Goal: Information Seeking & Learning: Learn about a topic

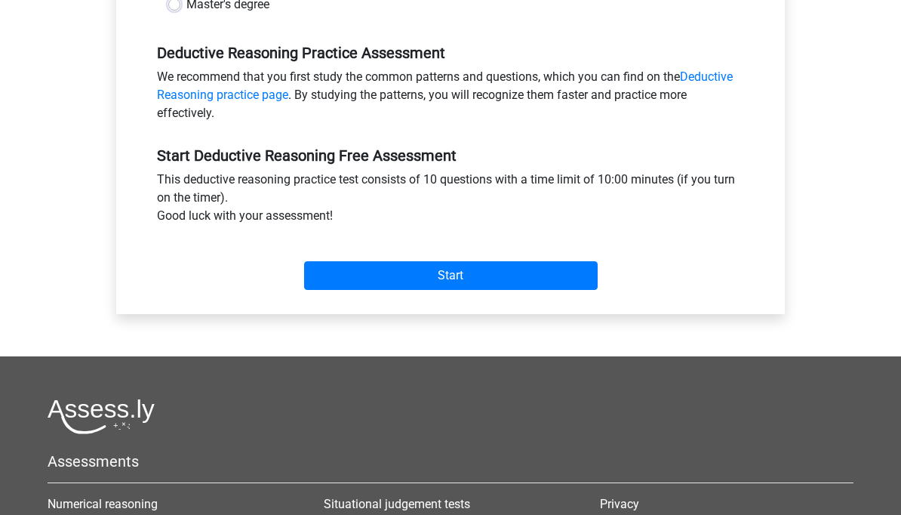
scroll to position [458, 0]
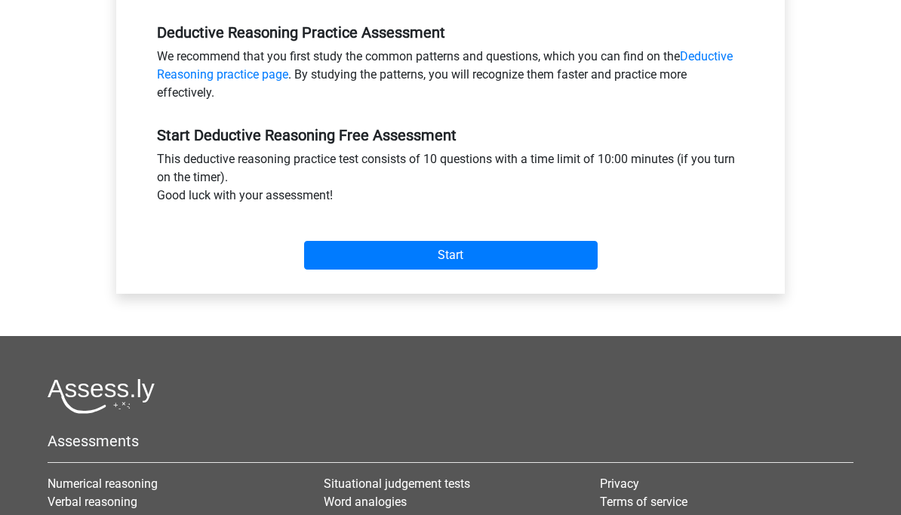
click at [548, 250] on input "Start" at bounding box center [451, 255] width 294 height 29
click at [566, 255] on input "Start" at bounding box center [451, 255] width 294 height 29
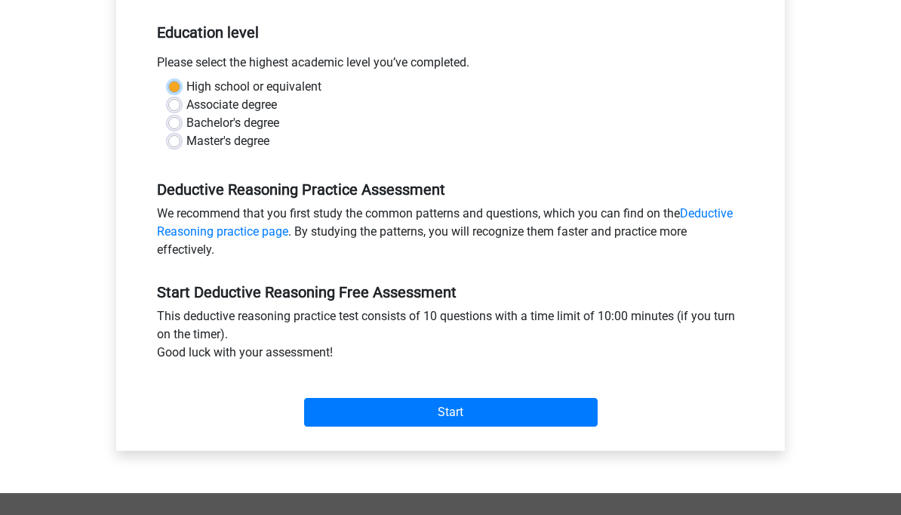
scroll to position [300, 0]
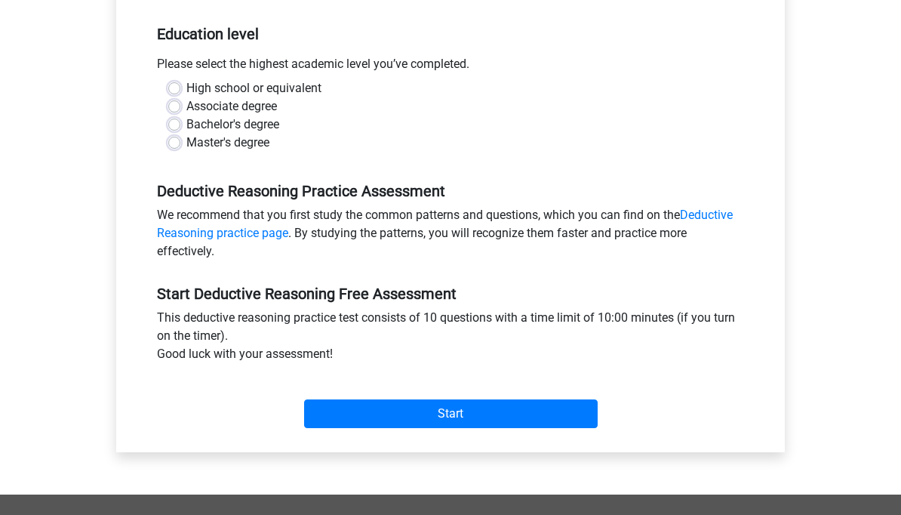
click at [186, 125] on label "Bachelor's degree" at bounding box center [232, 124] width 93 height 18
click at [173, 125] on input "Bachelor's degree" at bounding box center [174, 122] width 12 height 15
radio input "true"
click at [479, 410] on input "Start" at bounding box center [451, 413] width 294 height 29
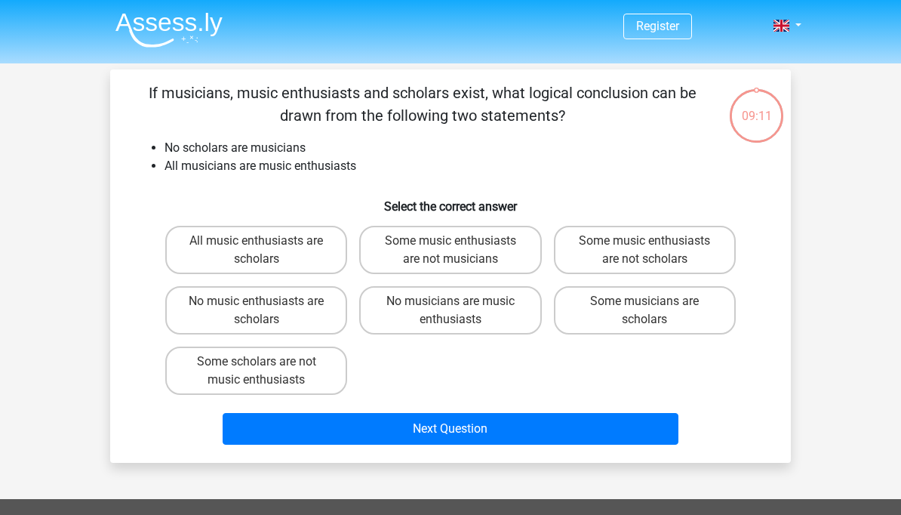
click at [301, 379] on label "Some scholars are not music enthusiasts" at bounding box center [256, 370] width 182 height 48
click at [266, 371] on input "Some scholars are not music enthusiasts" at bounding box center [262, 366] width 10 height 10
radio input "true"
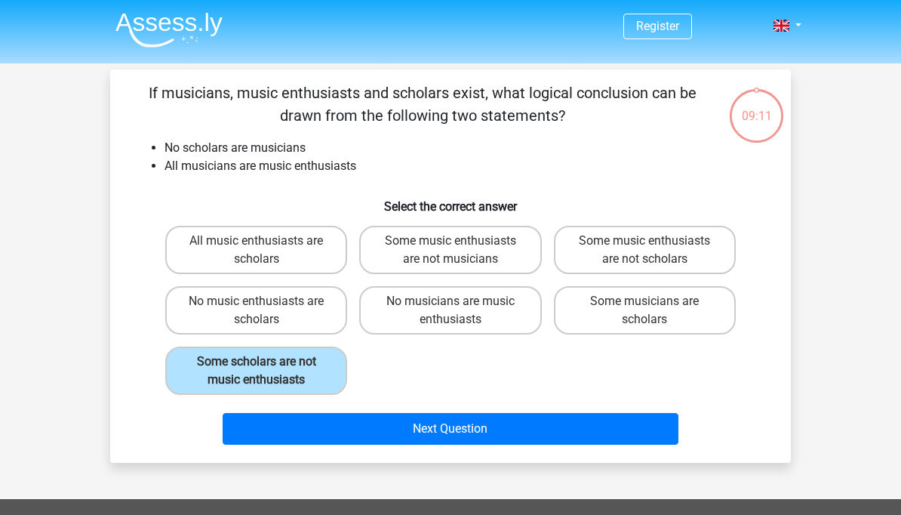
click at [478, 419] on button "Next Question" at bounding box center [451, 429] width 457 height 32
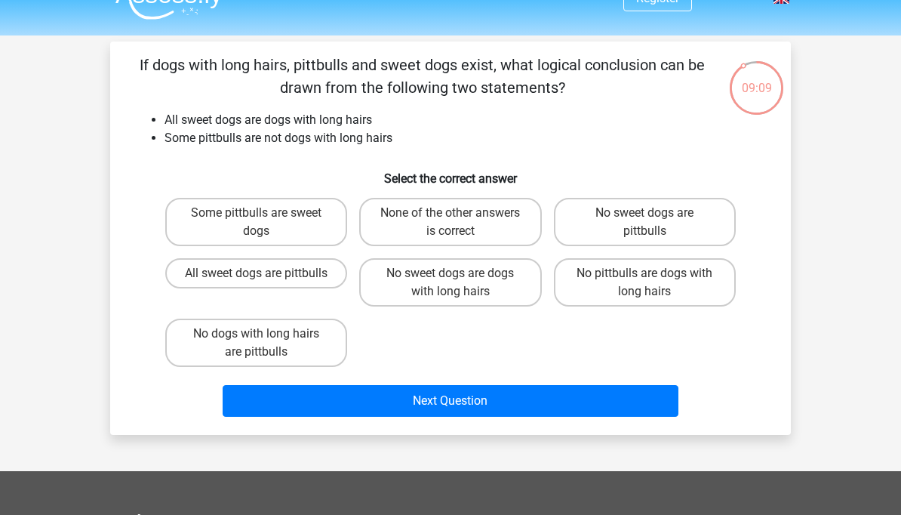
scroll to position [27, 0]
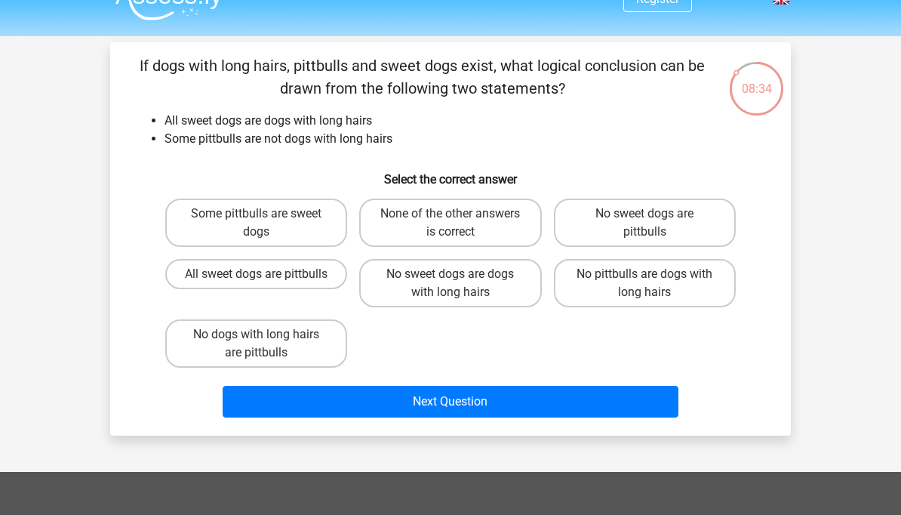
click at [315, 226] on label "Some pittbulls are sweet dogs" at bounding box center [256, 222] width 182 height 48
click at [266, 223] on input "Some pittbulls are sweet dogs" at bounding box center [262, 219] width 10 height 10
radio input "true"
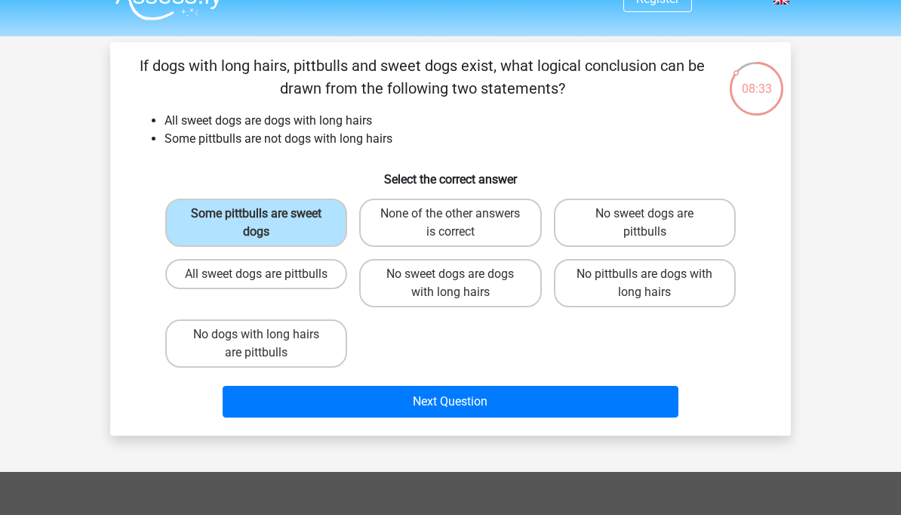
click at [460, 402] on button "Next Question" at bounding box center [451, 402] width 457 height 32
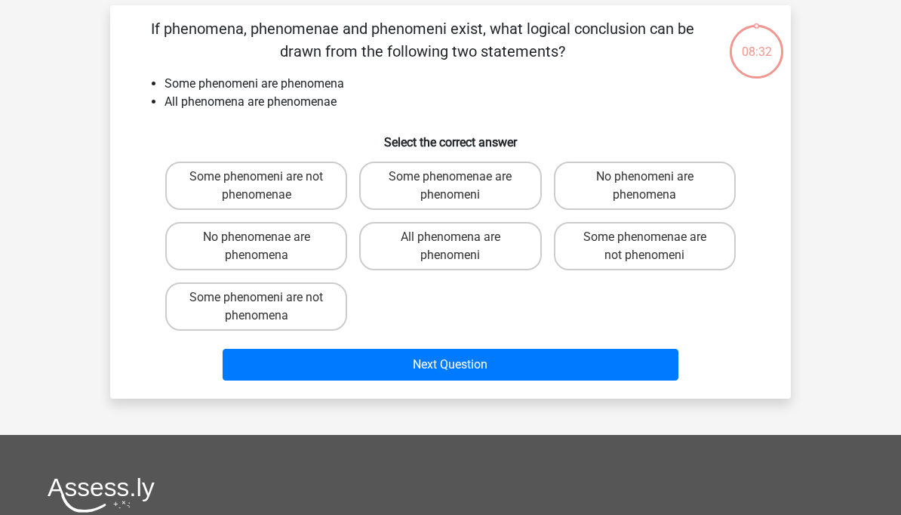
scroll to position [69, 0]
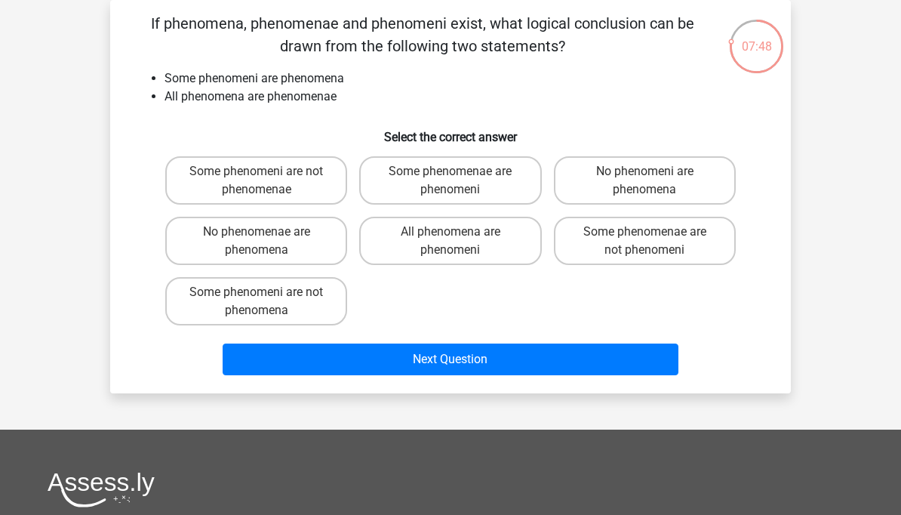
click at [589, 367] on button "Next Question" at bounding box center [451, 359] width 457 height 32
click at [304, 308] on label "Some phenomeni are not phenomena" at bounding box center [256, 301] width 182 height 48
click at [266, 302] on input "Some phenomeni are not phenomena" at bounding box center [262, 297] width 10 height 10
radio input "true"
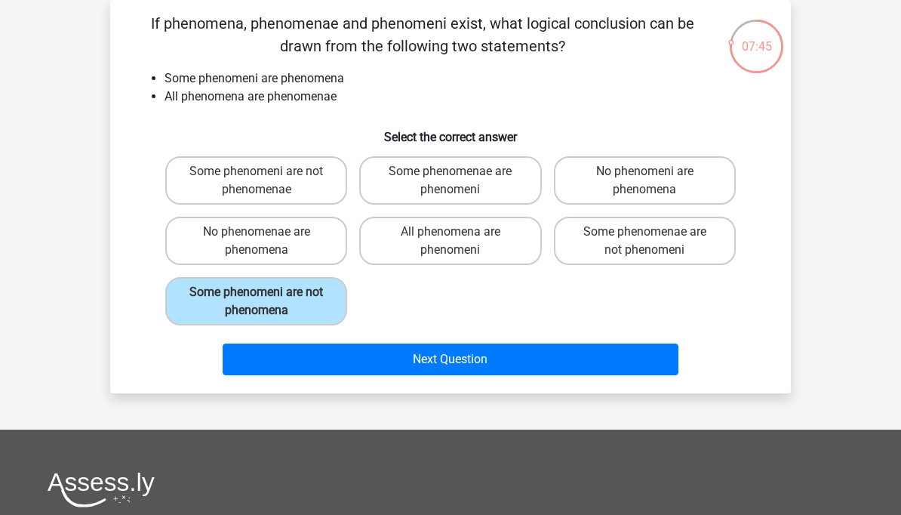
click at [422, 355] on button "Next Question" at bounding box center [451, 359] width 457 height 32
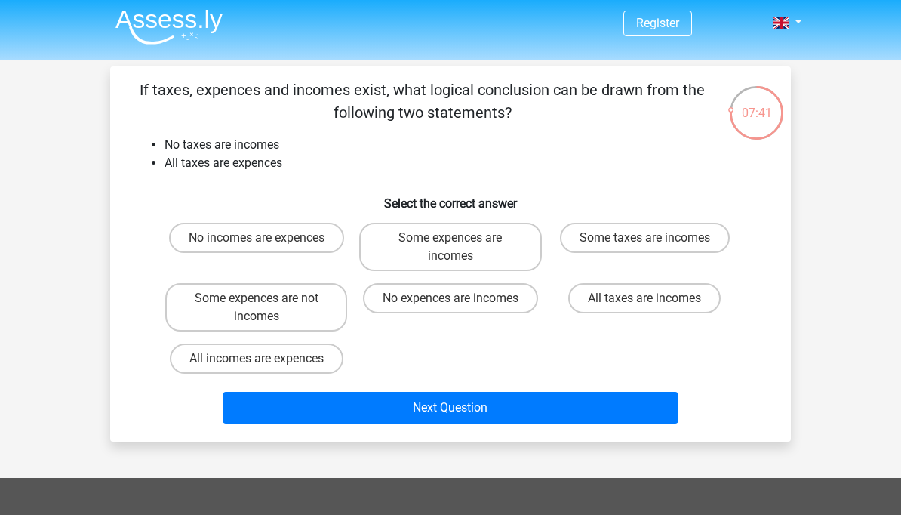
scroll to position [47, 0]
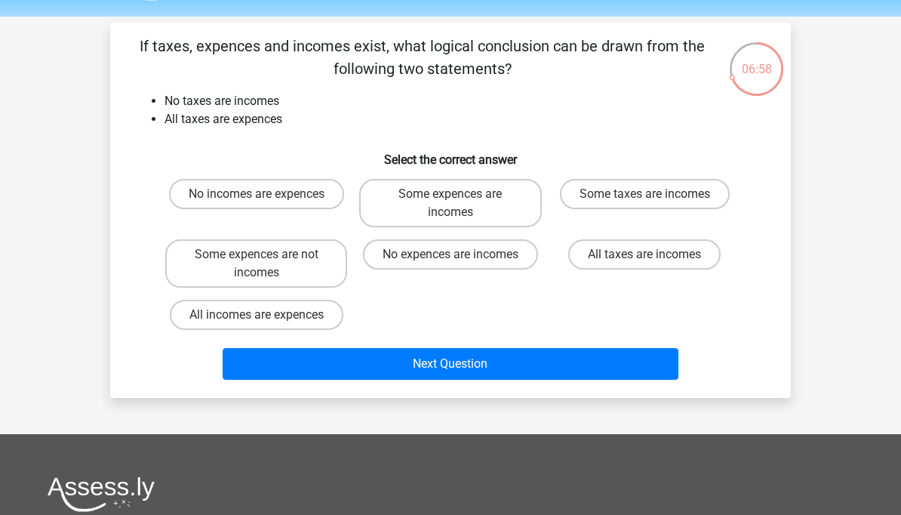
click at [321, 260] on label "Some expences are not incomes" at bounding box center [256, 263] width 182 height 48
click at [266, 260] on input "Some expences are not incomes" at bounding box center [262, 259] width 10 height 10
radio input "true"
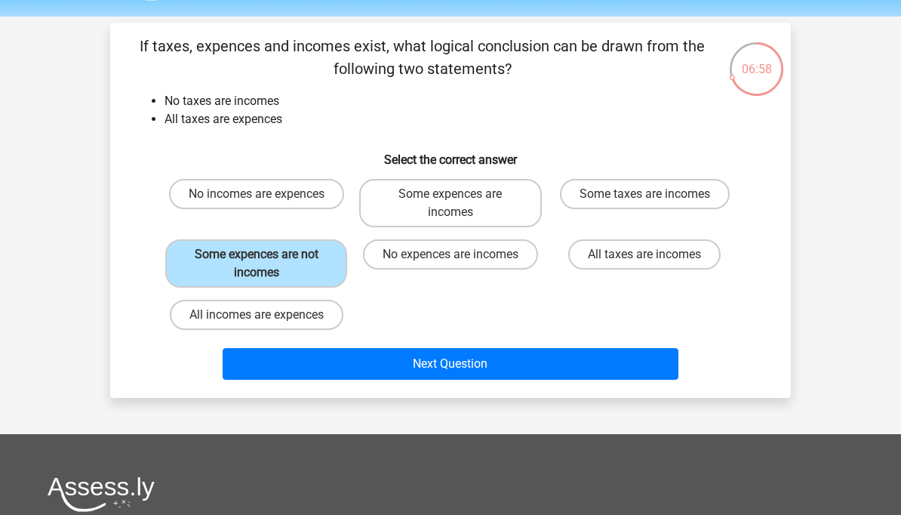
click at [401, 371] on button "Next Question" at bounding box center [451, 364] width 457 height 32
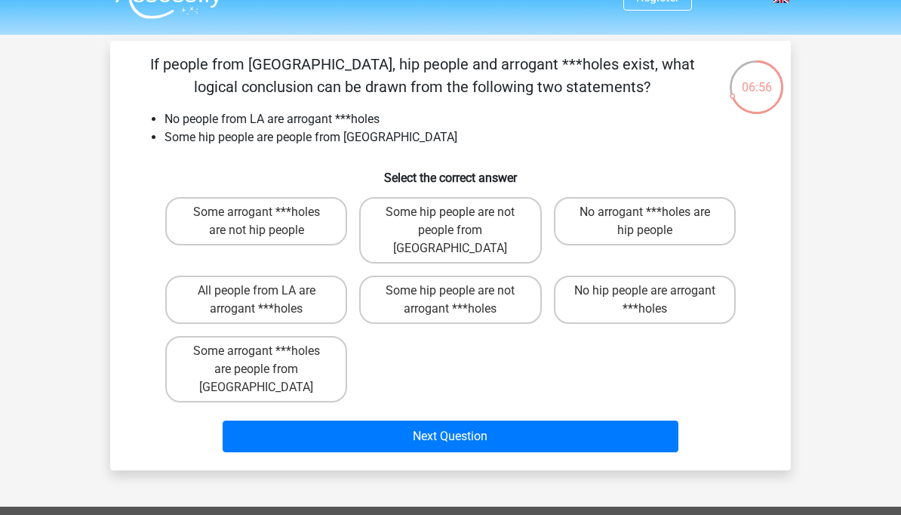
scroll to position [37, 0]
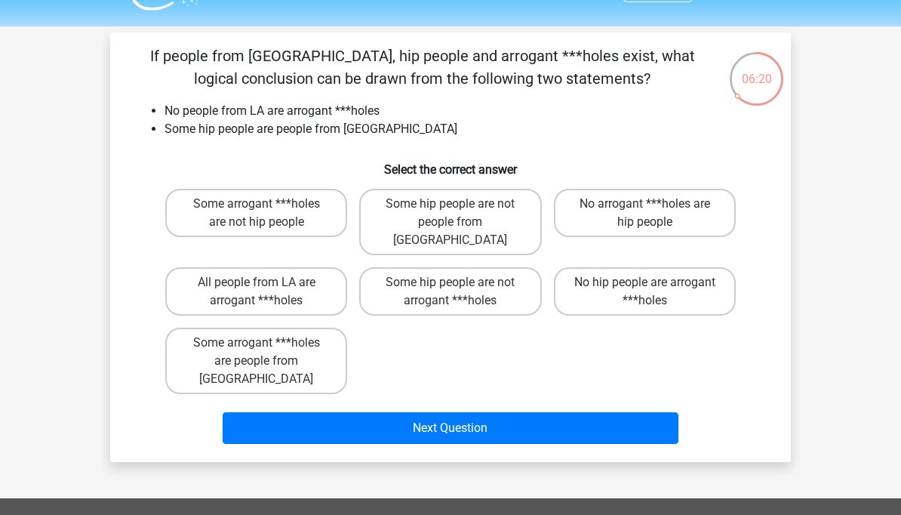
click at [524, 203] on label "Some hip people are not people from LA" at bounding box center [450, 222] width 182 height 66
click at [460, 204] on input "Some hip people are not people from LA" at bounding box center [456, 209] width 10 height 10
radio input "true"
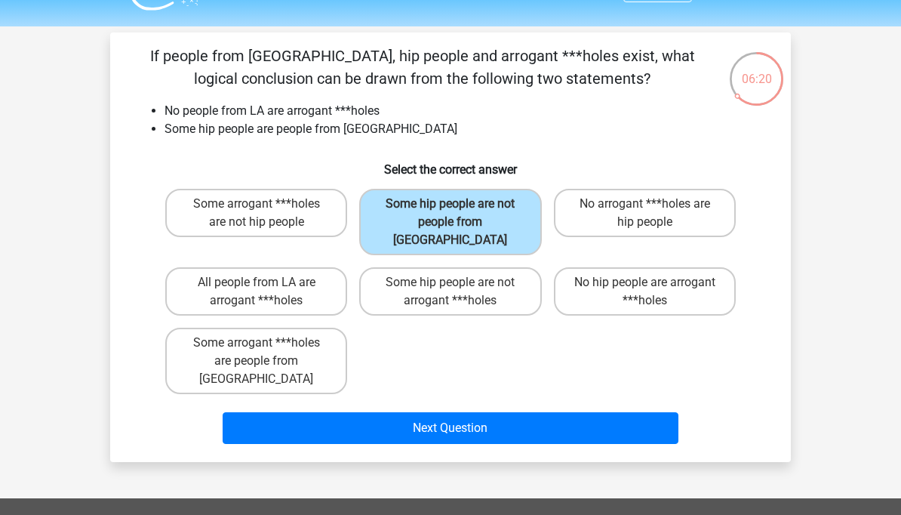
click at [484, 412] on button "Next Question" at bounding box center [451, 428] width 457 height 32
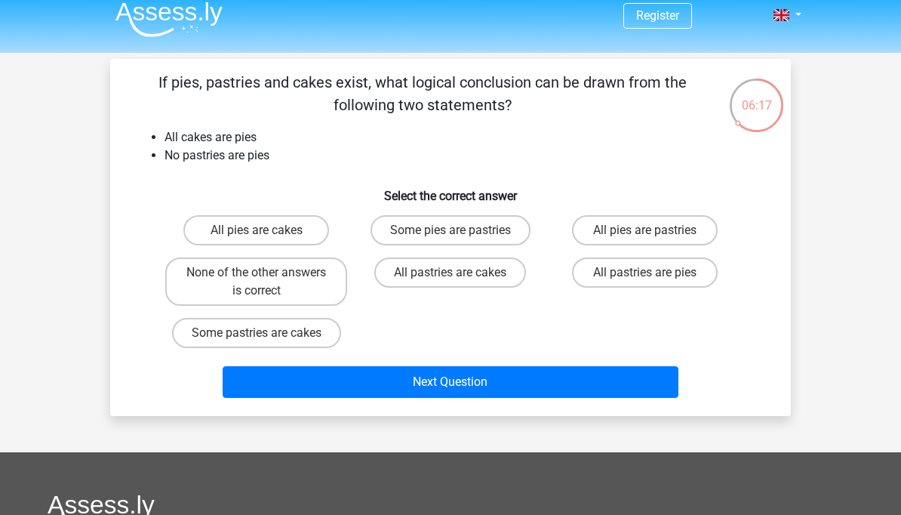
scroll to position [5, 0]
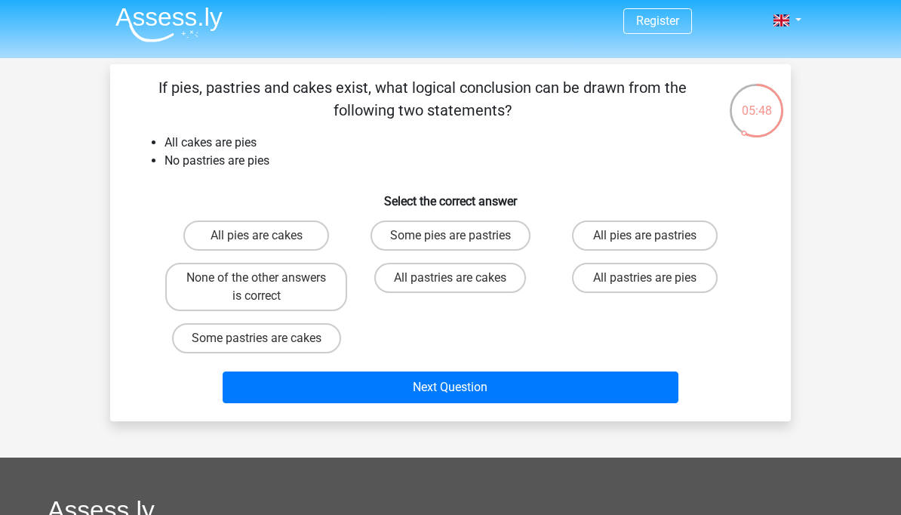
click at [320, 337] on label "Some pastries are cakes" at bounding box center [256, 338] width 169 height 30
click at [266, 338] on input "Some pastries are cakes" at bounding box center [262, 343] width 10 height 10
radio input "true"
click at [440, 399] on button "Next Question" at bounding box center [451, 387] width 457 height 32
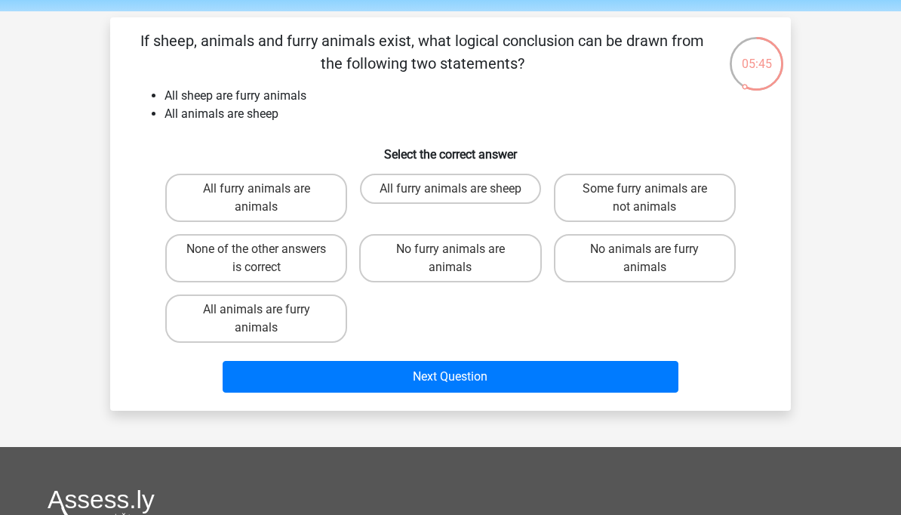
scroll to position [51, 0]
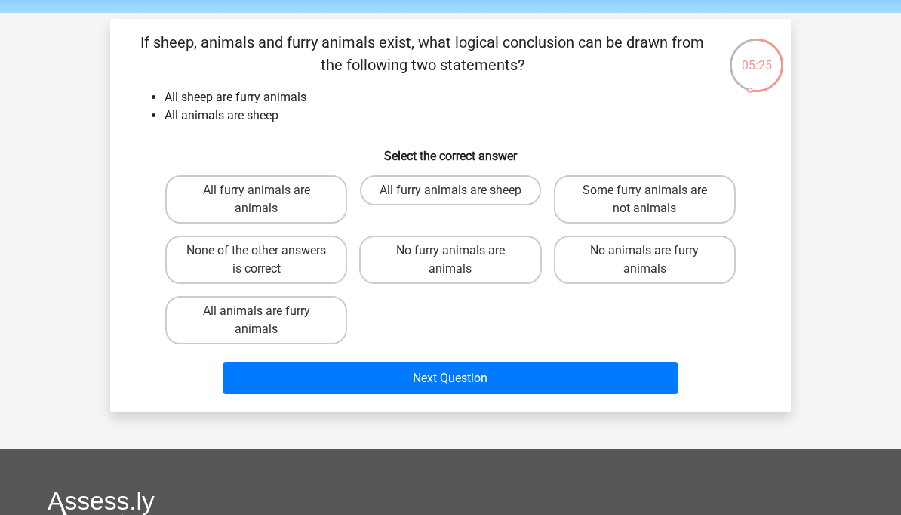
click at [242, 281] on label "None of the other answers is correct" at bounding box center [256, 259] width 182 height 48
click at [257, 260] on input "None of the other answers is correct" at bounding box center [262, 256] width 10 height 10
radio input "true"
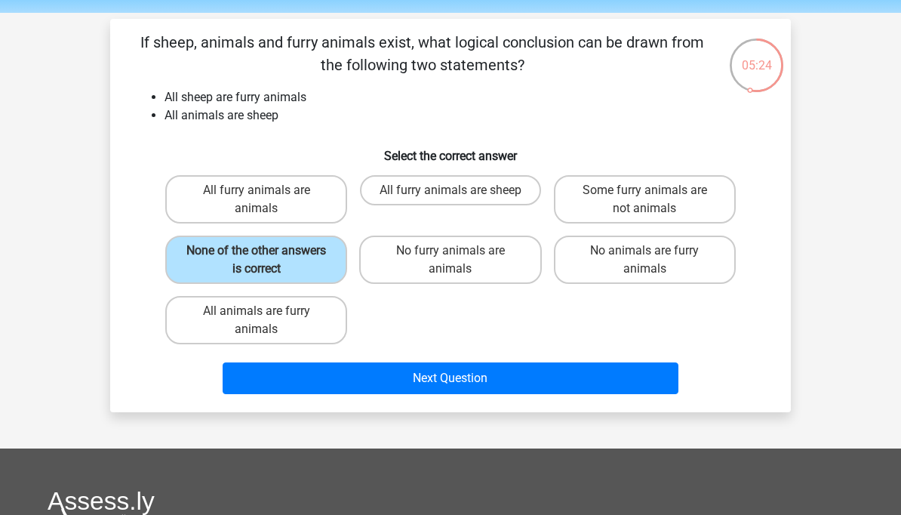
click at [454, 365] on button "Next Question" at bounding box center [451, 378] width 457 height 32
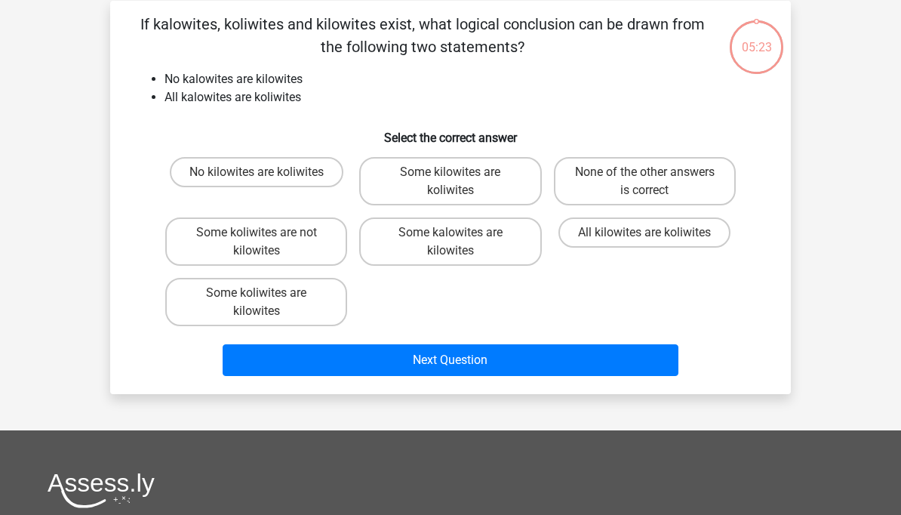
scroll to position [69, 0]
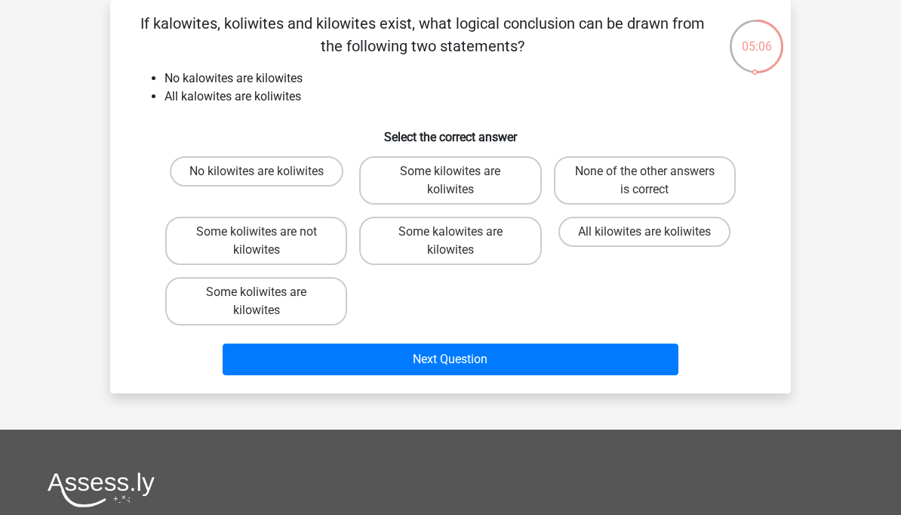
click at [314, 258] on label "Some koliwites are not kilowites" at bounding box center [256, 241] width 182 height 48
click at [266, 241] on input "Some koliwites are not kilowites" at bounding box center [262, 237] width 10 height 10
radio input "true"
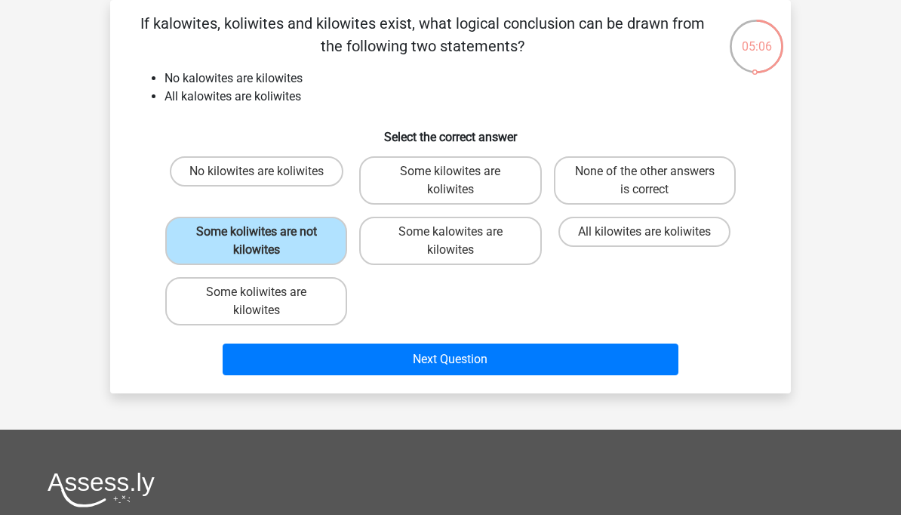
click at [393, 357] on button "Next Question" at bounding box center [451, 359] width 457 height 32
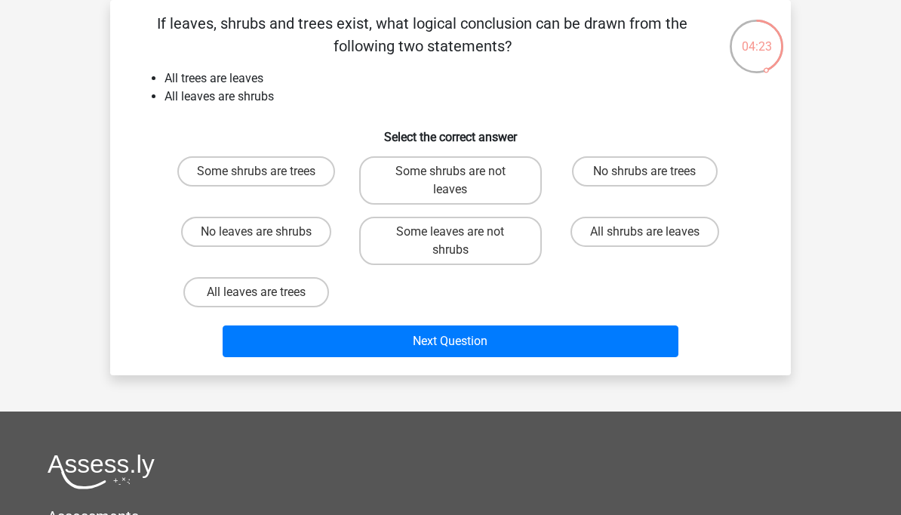
click at [612, 167] on label "No shrubs are trees" at bounding box center [645, 171] width 146 height 30
click at [644, 171] on input "No shrubs are trees" at bounding box center [649, 176] width 10 height 10
radio input "true"
click at [474, 368] on div "If leaves, shrubs and trees exist, what logical conclusion can be drawn from th…" at bounding box center [450, 187] width 681 height 375
click at [433, 368] on div "If leaves, shrubs and trees exist, what logical conclusion can be drawn from th…" at bounding box center [450, 187] width 681 height 375
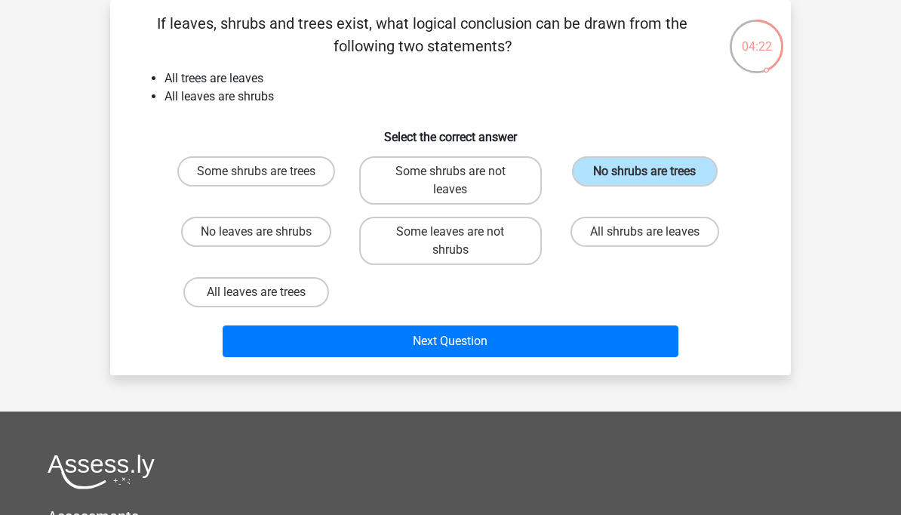
click at [431, 339] on button "Next Question" at bounding box center [451, 341] width 457 height 32
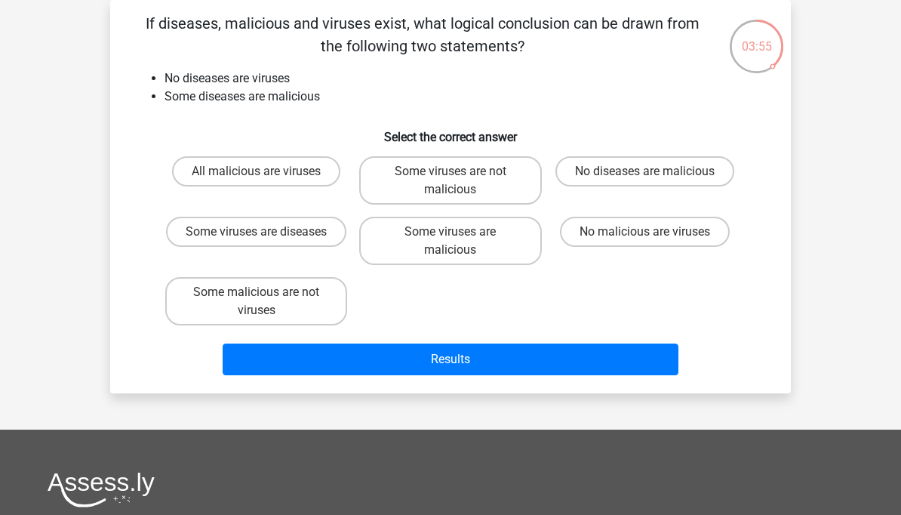
click at [404, 264] on label "Some viruses are malicious" at bounding box center [450, 241] width 182 height 48
click at [451, 241] on input "Some viruses are malicious" at bounding box center [456, 237] width 10 height 10
radio input "true"
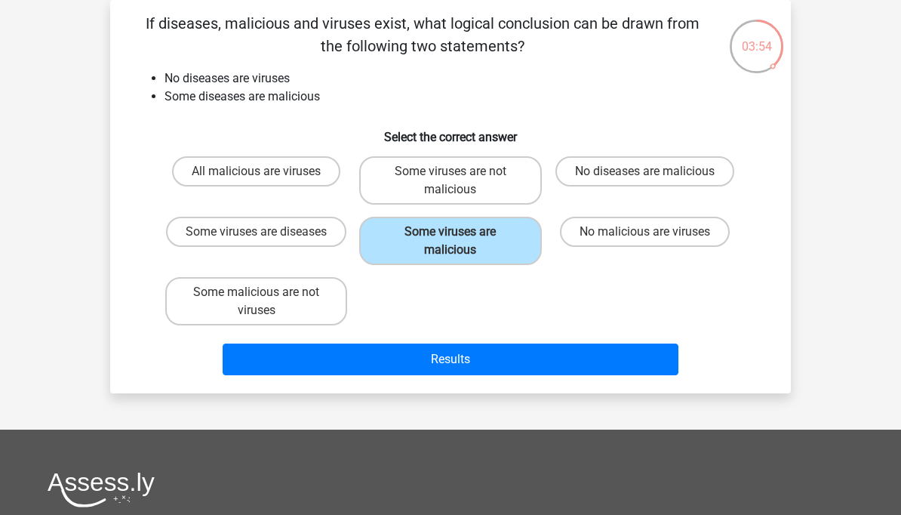
click at [463, 390] on div "If diseases, malicious and viruses exist, what logical conclusion can be drawn …" at bounding box center [450, 196] width 681 height 393
click at [459, 355] on button "Results" at bounding box center [451, 359] width 457 height 32
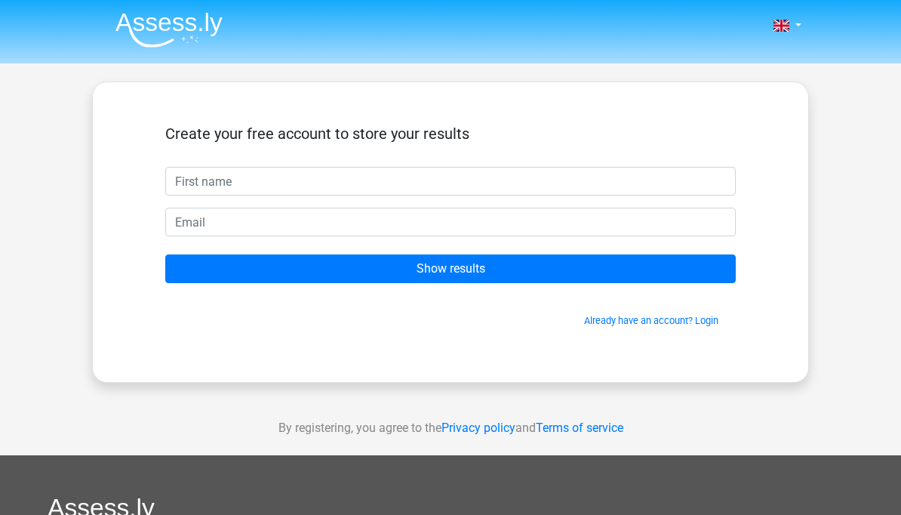
click at [291, 188] on input "text" at bounding box center [450, 181] width 571 height 29
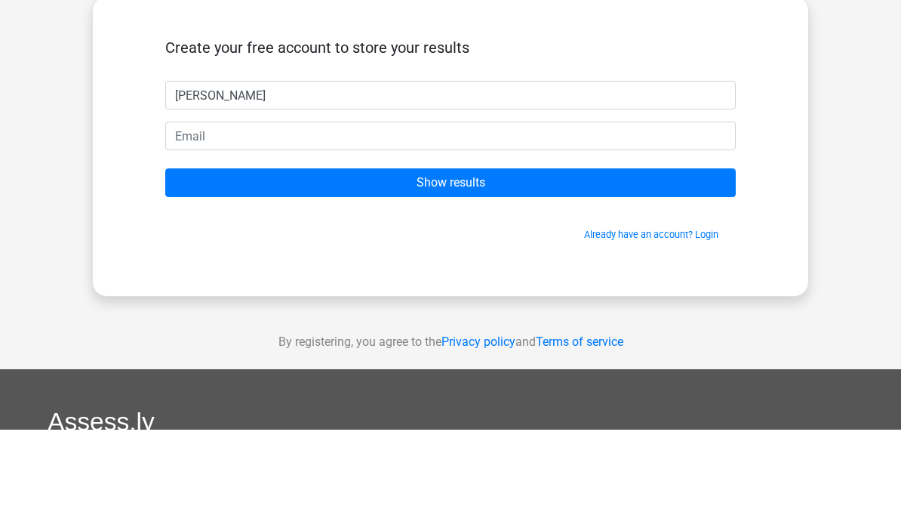
type input "[PERSON_NAME]"
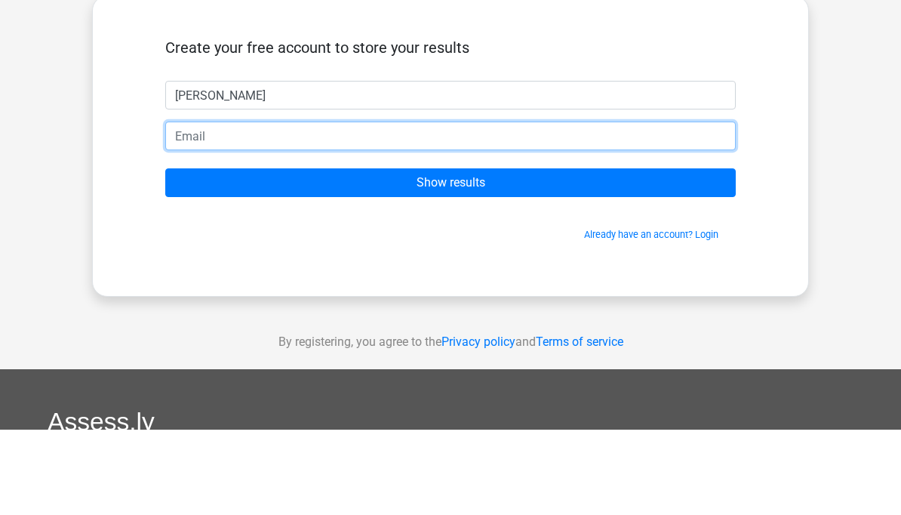
click at [320, 208] on input "email" at bounding box center [450, 222] width 571 height 29
type input "[PERSON_NAME][EMAIL_ADDRESS][DOMAIN_NAME]"
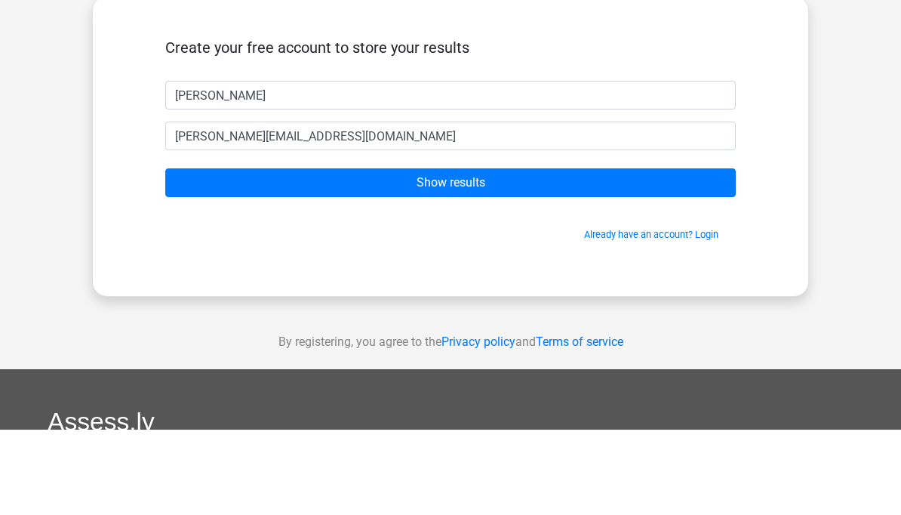
click at [587, 165] on form "Create your free account to store your results Sarah truchan@gmail.com Show res…" at bounding box center [450, 226] width 571 height 203
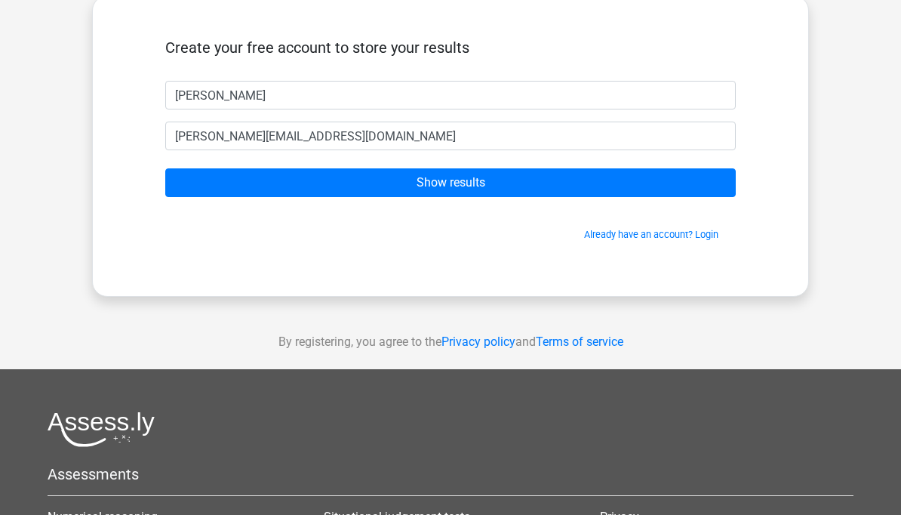
click at [583, 184] on input "Show results" at bounding box center [450, 182] width 571 height 29
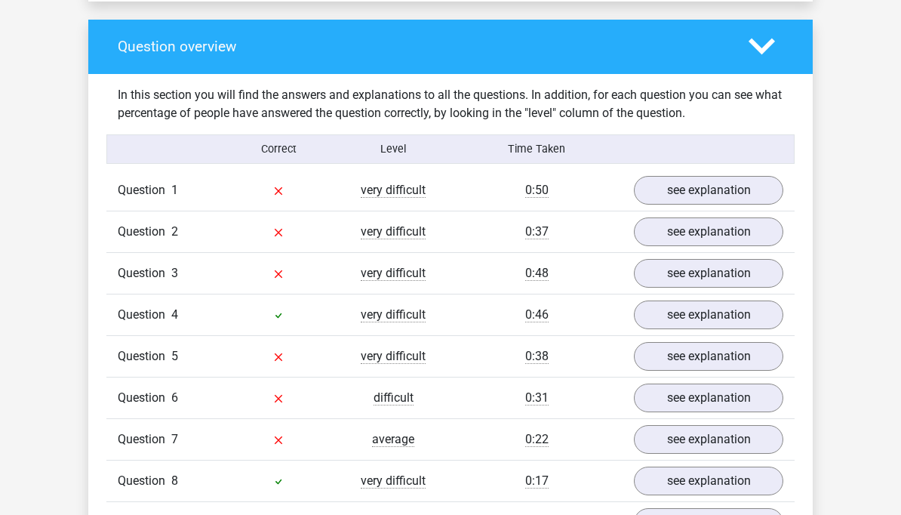
scroll to position [1029, 0]
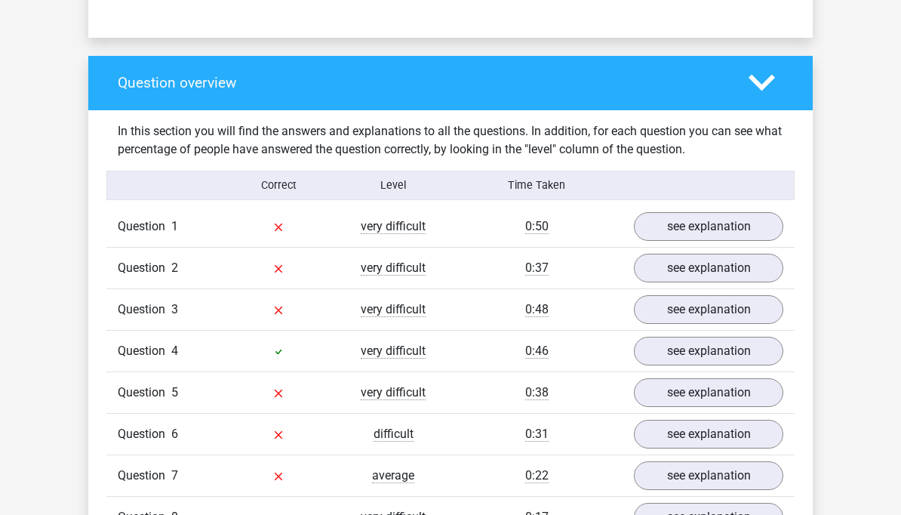
click at [719, 223] on link "see explanation" at bounding box center [708, 226] width 149 height 29
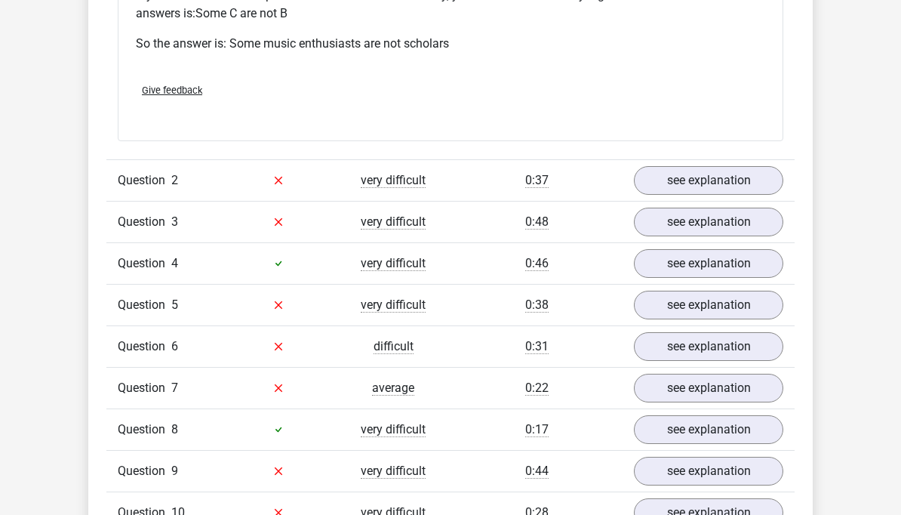
scroll to position [1762, 0]
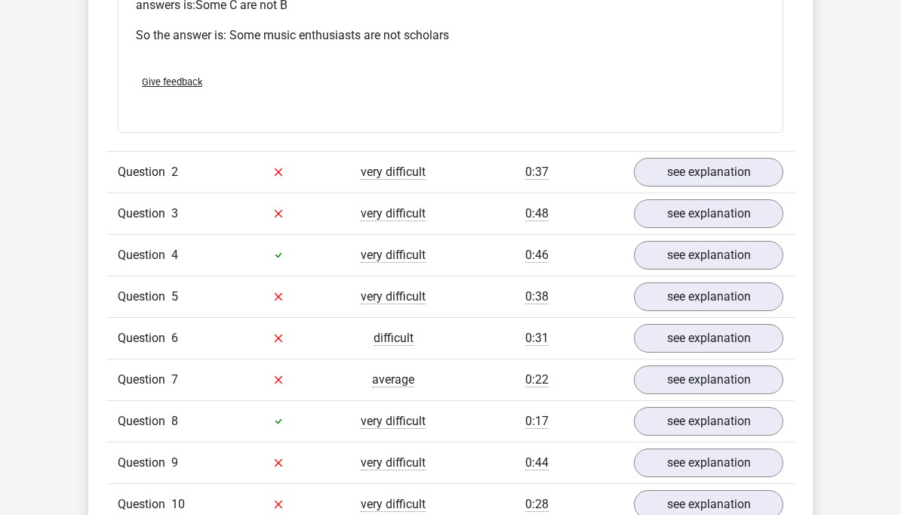
click at [794, 208] on div "see explanation" at bounding box center [709, 213] width 172 height 29
click at [743, 211] on link "see explanation" at bounding box center [708, 213] width 149 height 29
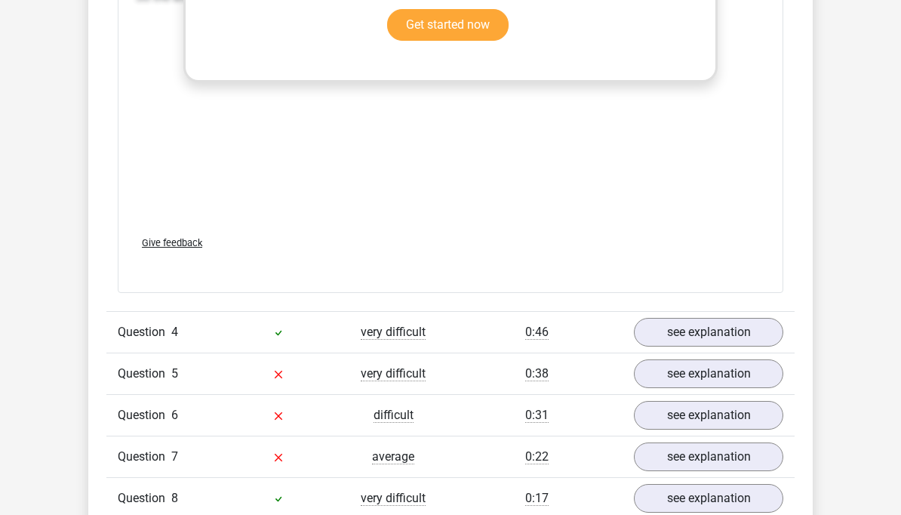
scroll to position [2538, 0]
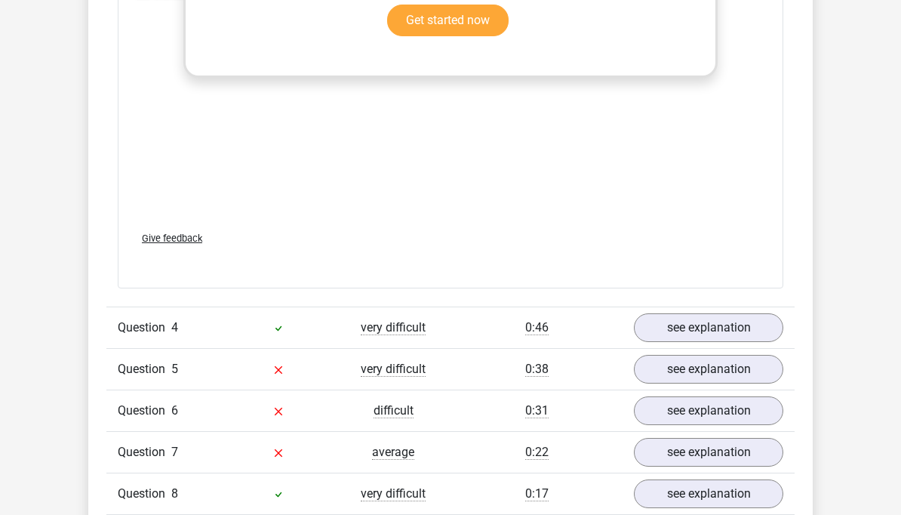
click at [725, 316] on link "see explanation" at bounding box center [708, 327] width 149 height 29
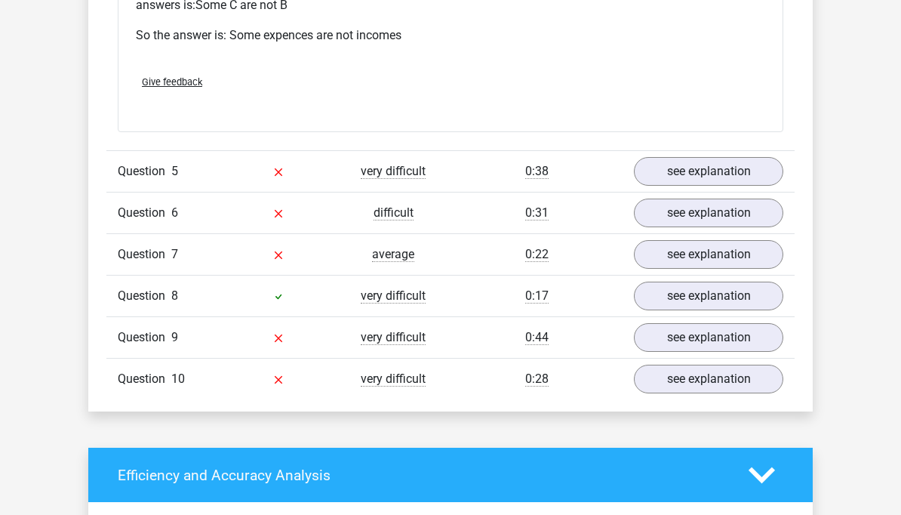
scroll to position [3375, 0]
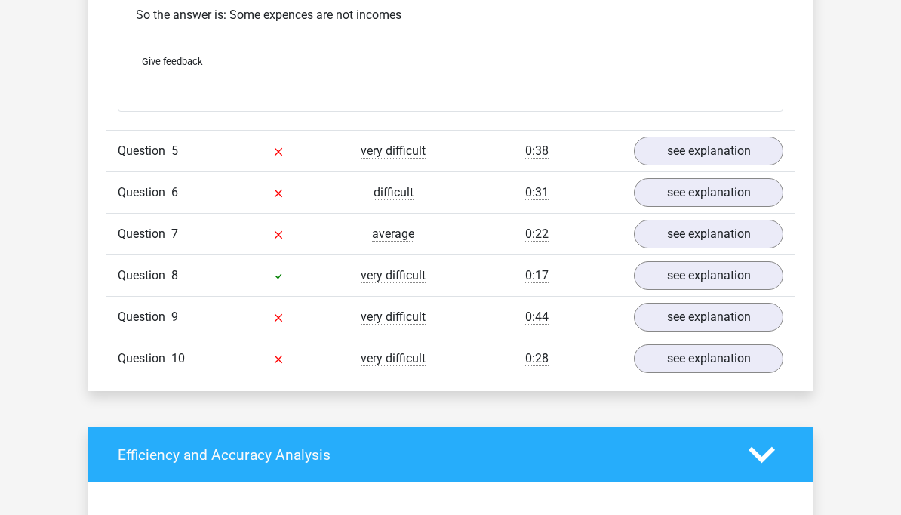
click at [767, 151] on link "see explanation" at bounding box center [708, 151] width 149 height 29
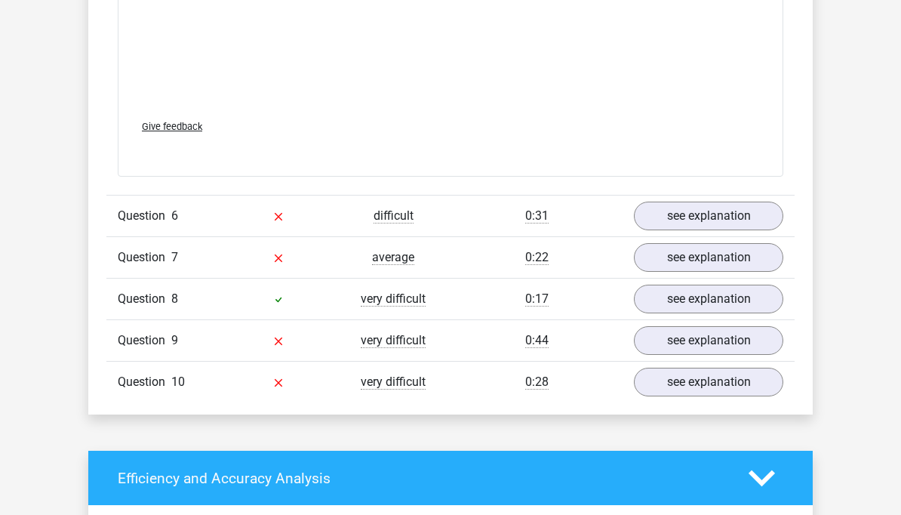
scroll to position [4200, 0]
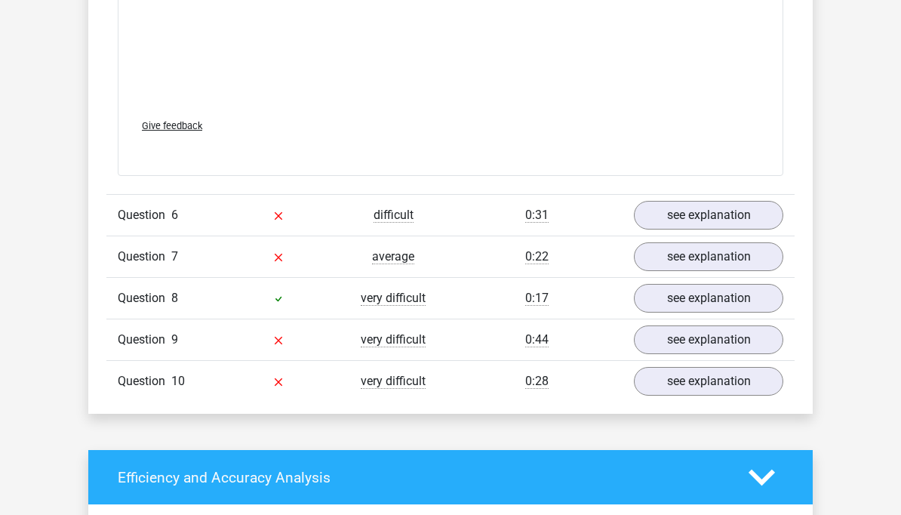
click at [725, 208] on link "see explanation" at bounding box center [708, 215] width 149 height 29
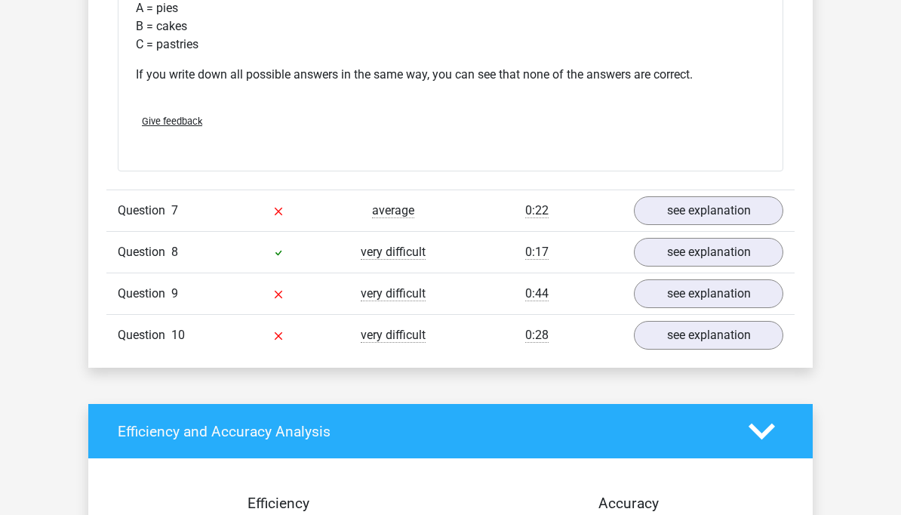
scroll to position [4839, 0]
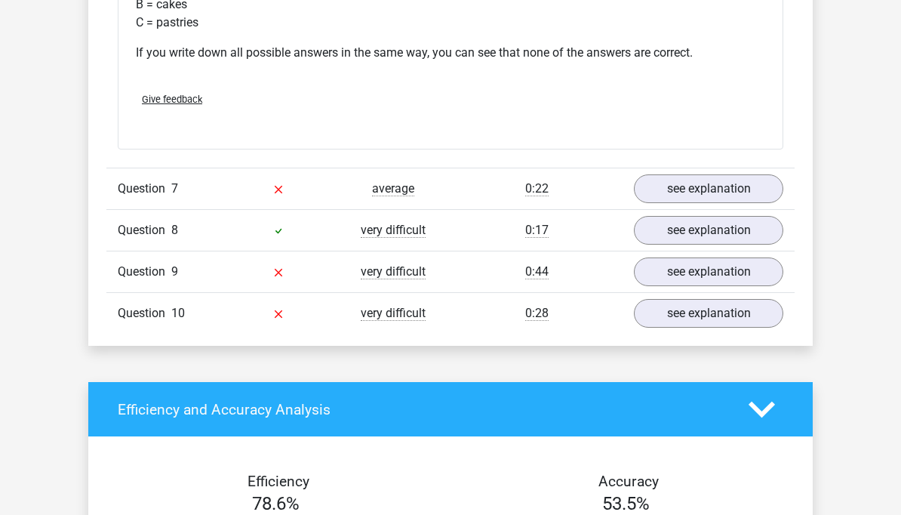
click at [732, 184] on link "see explanation" at bounding box center [708, 188] width 149 height 29
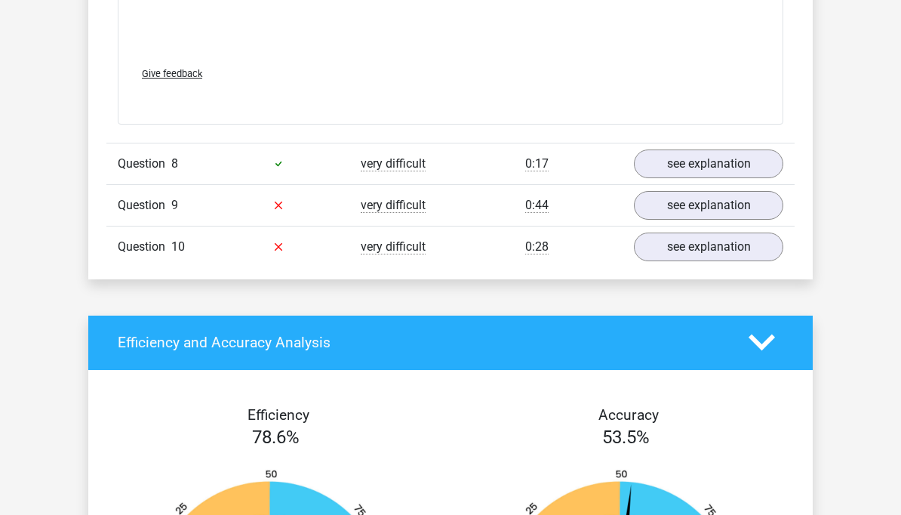
scroll to position [5735, 0]
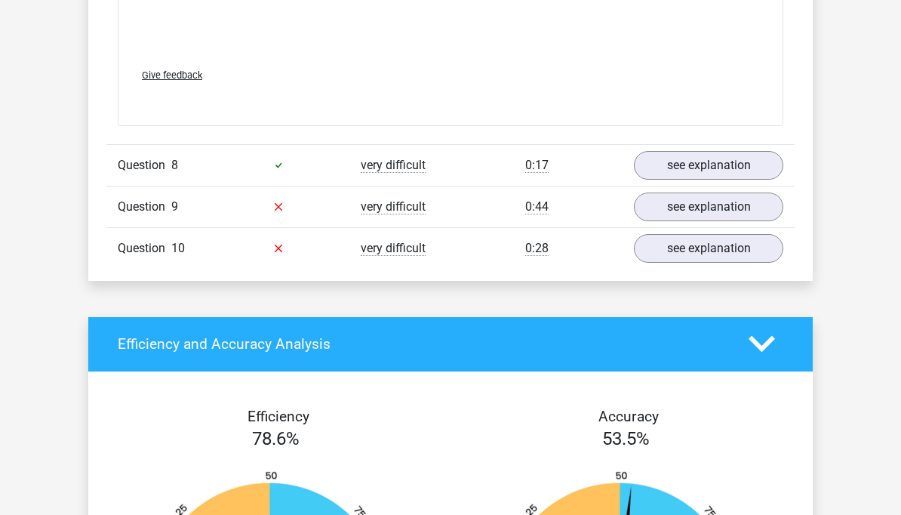
click at [727, 158] on link "see explanation" at bounding box center [708, 165] width 149 height 29
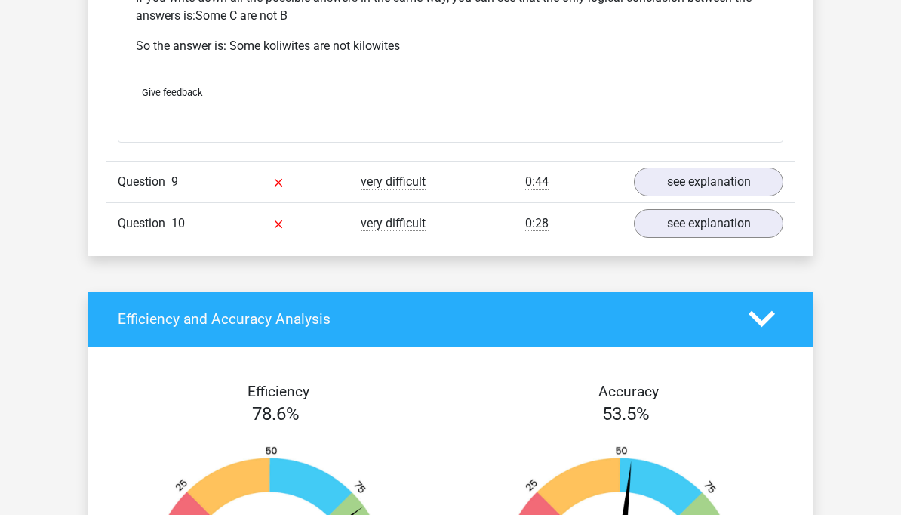
scroll to position [6383, 0]
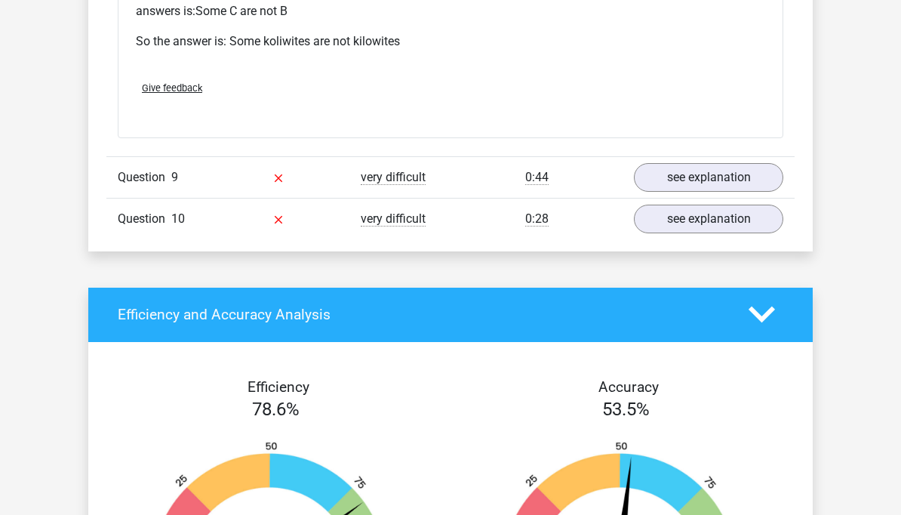
click at [740, 181] on link "see explanation" at bounding box center [708, 177] width 149 height 29
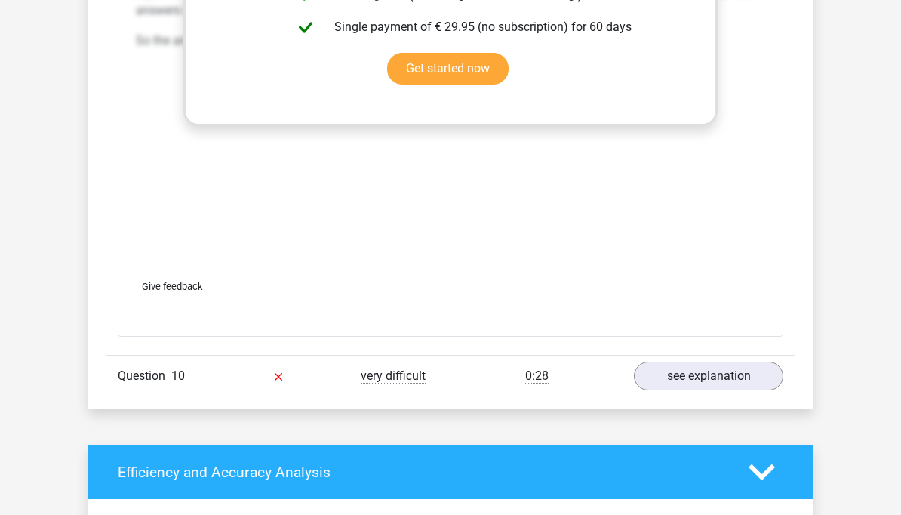
click at [719, 368] on link "see explanation" at bounding box center [708, 375] width 149 height 29
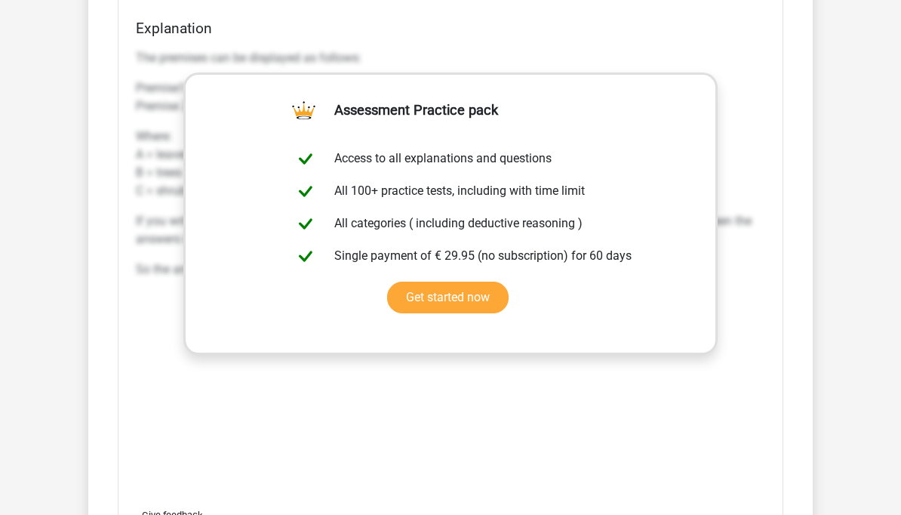
scroll to position [6728, 0]
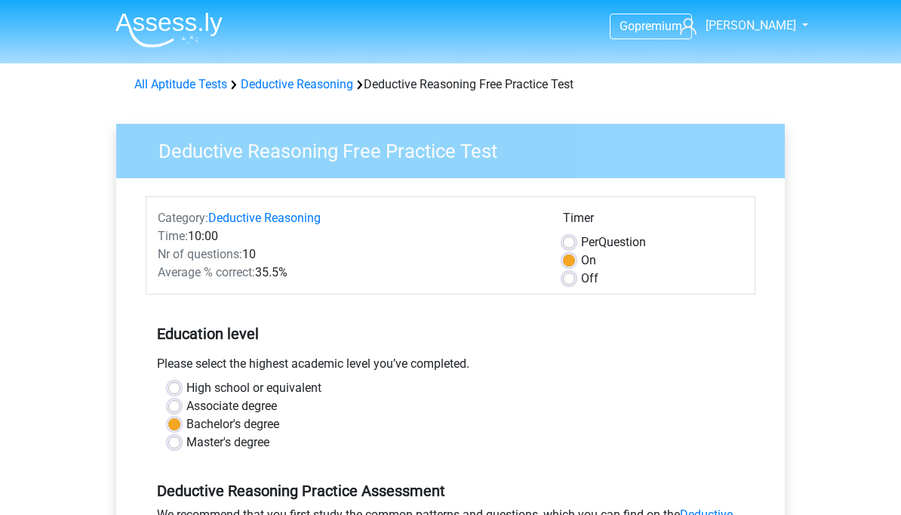
scroll to position [365, 0]
